Goal: Complete application form

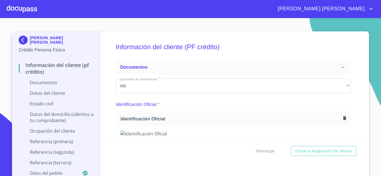
scroll to position [4, 0]
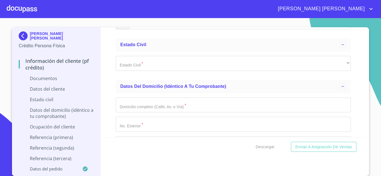
click at [110, 58] on div "Información del cliente (PF crédito) Documentos Documento de identificación.   …" at bounding box center [234, 82] width 266 height 110
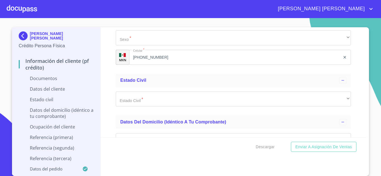
scroll to position [849, 0]
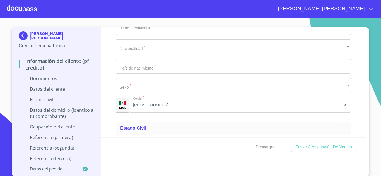
click at [101, 38] on div "Información del cliente (PF crédito) Documentos Documento de identificación.   …" at bounding box center [234, 82] width 266 height 110
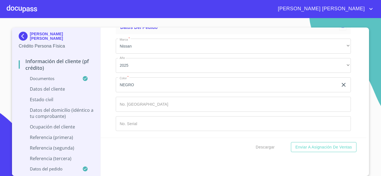
scroll to position [2879, 0]
click at [369, 104] on section "[PERSON_NAME] [PERSON_NAME] Crédito Persona Física Información del cliente (PF …" at bounding box center [190, 97] width 381 height 158
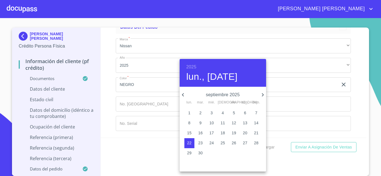
click at [191, 67] on h6 "2025" at bounding box center [191, 67] width 10 height 8
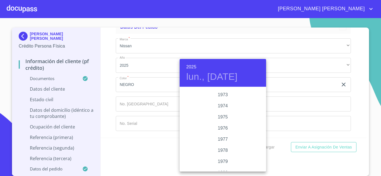
scroll to position [524, 0]
click at [227, 105] on div "1973" at bounding box center [222, 104] width 86 height 11
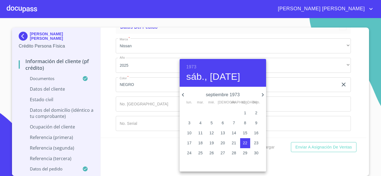
click at [261, 95] on icon "button" at bounding box center [262, 95] width 7 height 7
click at [212, 114] on p "3" at bounding box center [211, 113] width 2 height 6
type input "3 de oct. de 1973"
click at [151, 131] on div at bounding box center [190, 88] width 381 height 176
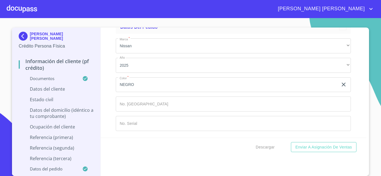
scroll to position [3325, 0]
